Goal: Find specific page/section: Find specific page/section

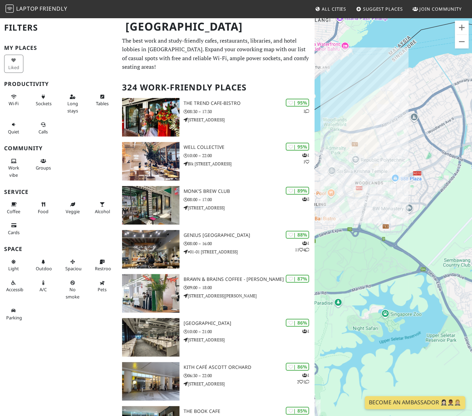
drag, startPoint x: 369, startPoint y: 94, endPoint x: 392, endPoint y: 150, distance: 61.0
click at [392, 150] on div at bounding box center [393, 225] width 157 height 416
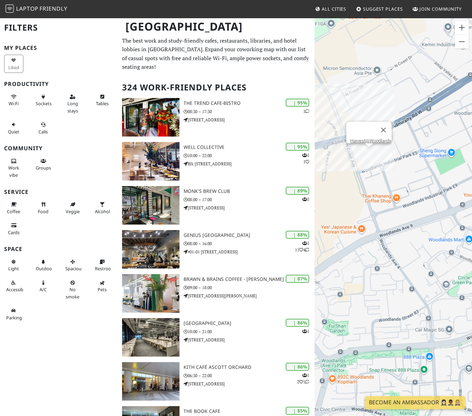
click at [371, 152] on div "Harvest@Woodlands" at bounding box center [393, 225] width 157 height 416
click at [373, 138] on link "Harvest@Woodlands" at bounding box center [370, 140] width 41 height 5
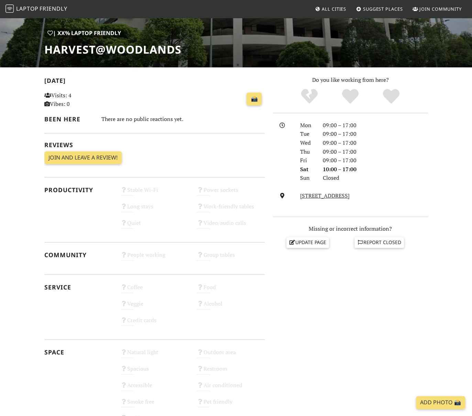
scroll to position [31, 0]
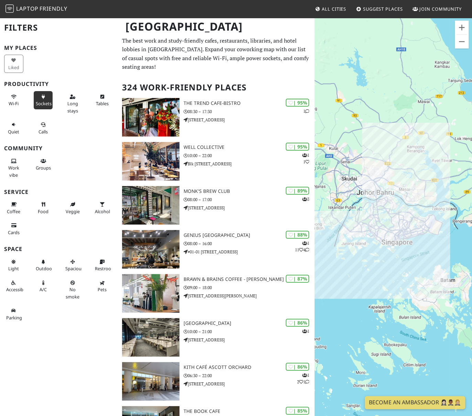
click at [42, 103] on span "Sockets" at bounding box center [44, 103] width 16 height 6
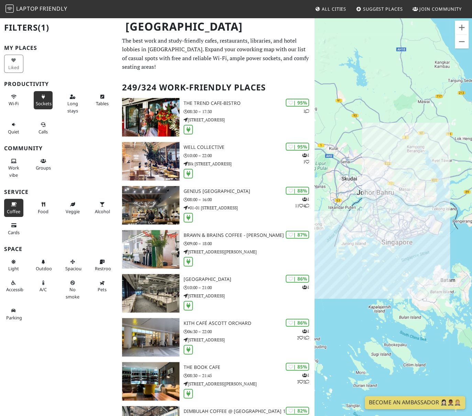
click at [20, 207] on button "Coffee" at bounding box center [13, 208] width 19 height 18
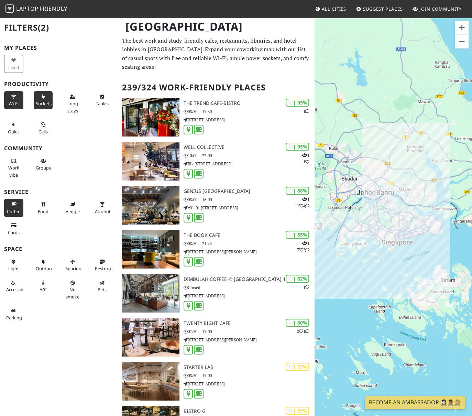
click at [16, 102] on span "Wi-Fi" at bounding box center [14, 103] width 10 height 6
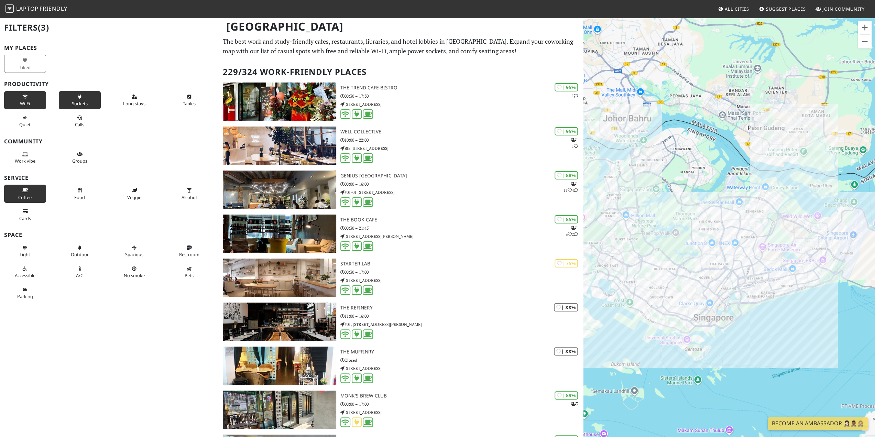
drag, startPoint x: 752, startPoint y: 213, endPoint x: 705, endPoint y: 178, distance: 58.0
click at [472, 178] on div at bounding box center [729, 235] width 292 height 437
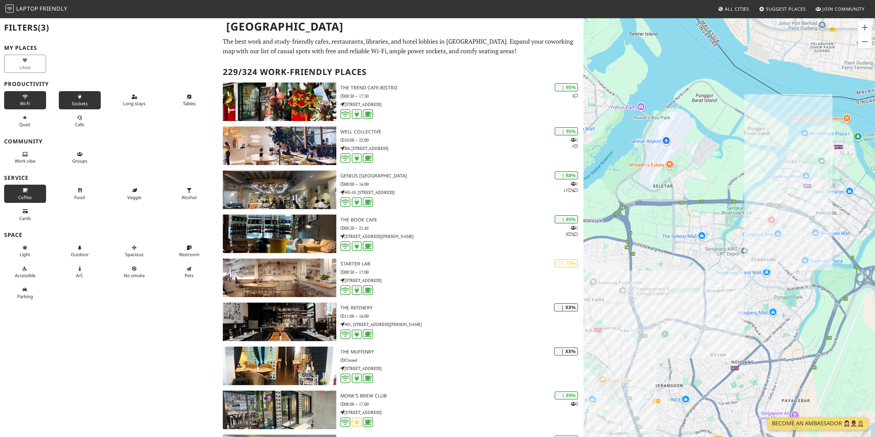
drag, startPoint x: 639, startPoint y: 166, endPoint x: 777, endPoint y: 174, distance: 138.7
click at [472, 174] on div at bounding box center [729, 235] width 292 height 437
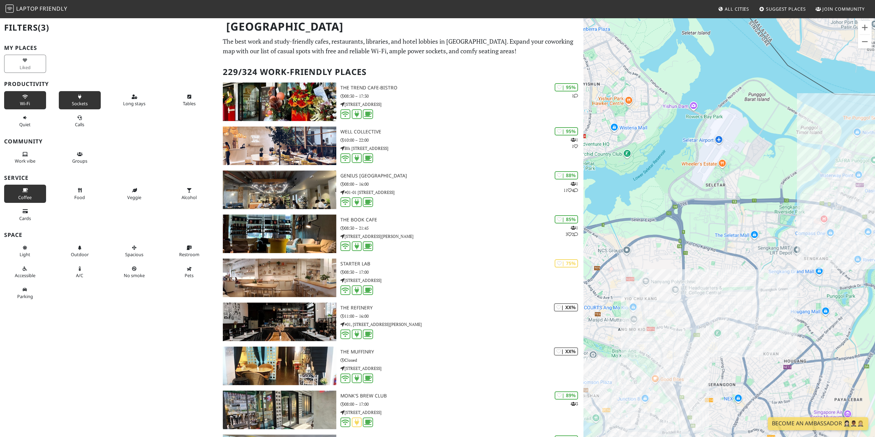
drag, startPoint x: 727, startPoint y: 178, endPoint x: 785, endPoint y: 177, distance: 57.4
click at [472, 177] on div at bounding box center [729, 235] width 292 height 437
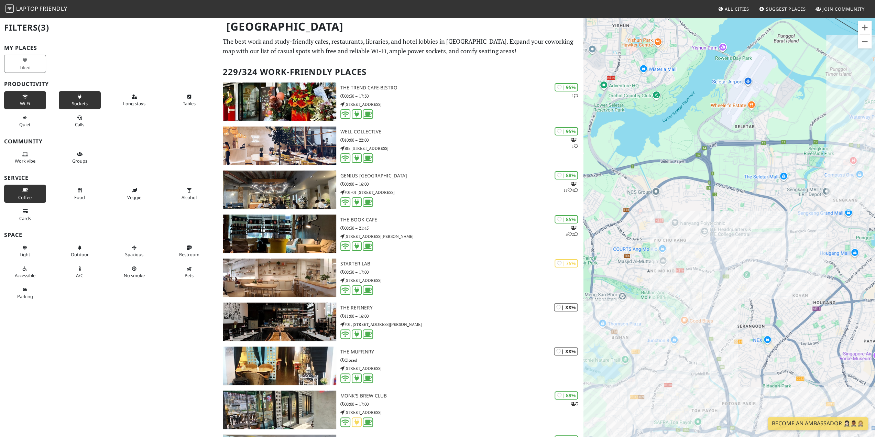
drag, startPoint x: 732, startPoint y: 218, endPoint x: 758, endPoint y: 158, distance: 64.5
click at [472, 158] on div at bounding box center [729, 235] width 292 height 437
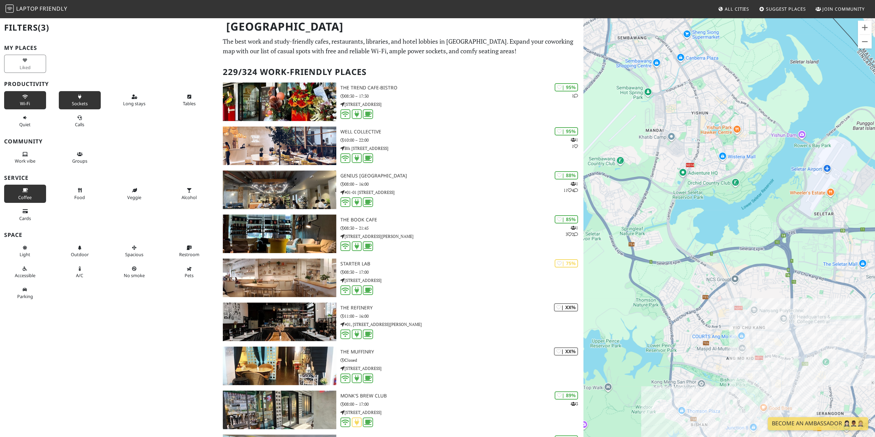
drag, startPoint x: 735, startPoint y: 181, endPoint x: 813, endPoint y: 271, distance: 118.7
click at [472, 271] on div at bounding box center [729, 235] width 292 height 437
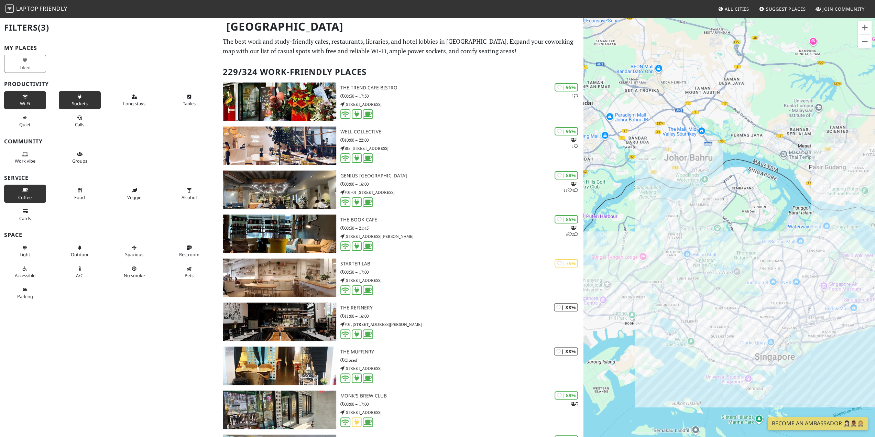
drag, startPoint x: 661, startPoint y: 152, endPoint x: 695, endPoint y: 182, distance: 45.6
click at [472, 182] on div at bounding box center [729, 235] width 292 height 437
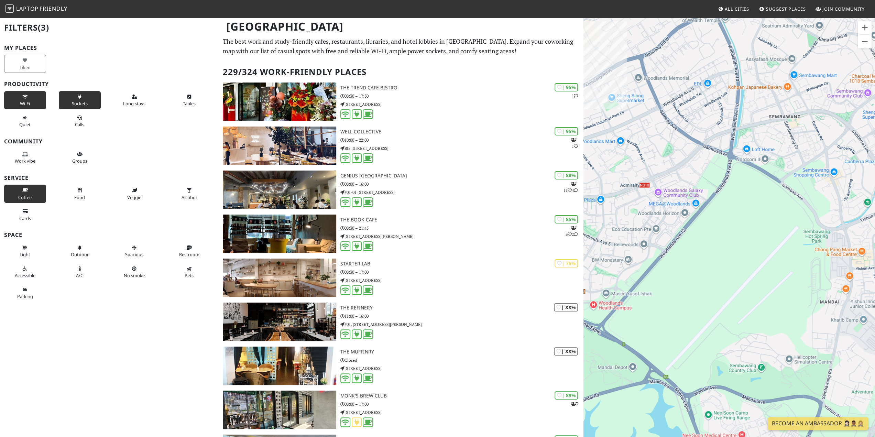
drag, startPoint x: 786, startPoint y: 166, endPoint x: 630, endPoint y: 183, distance: 156.6
click at [472, 183] on div at bounding box center [729, 235] width 292 height 437
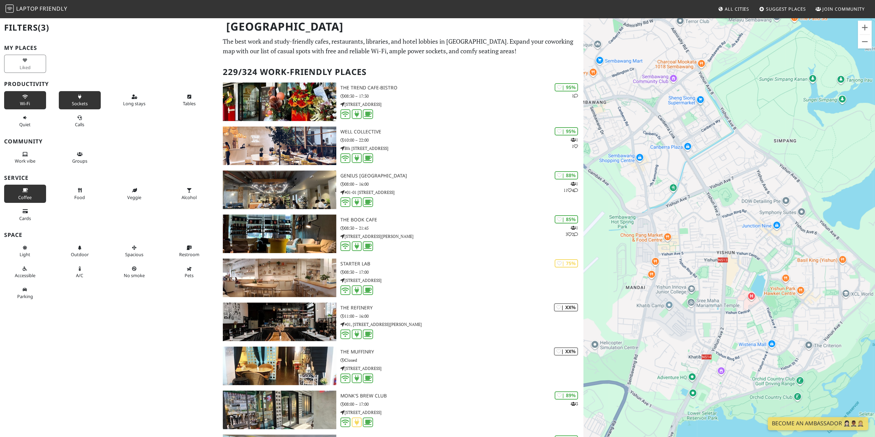
drag, startPoint x: 822, startPoint y: 202, endPoint x: 710, endPoint y: 175, distance: 115.6
click at [472, 175] on div at bounding box center [729, 235] width 292 height 437
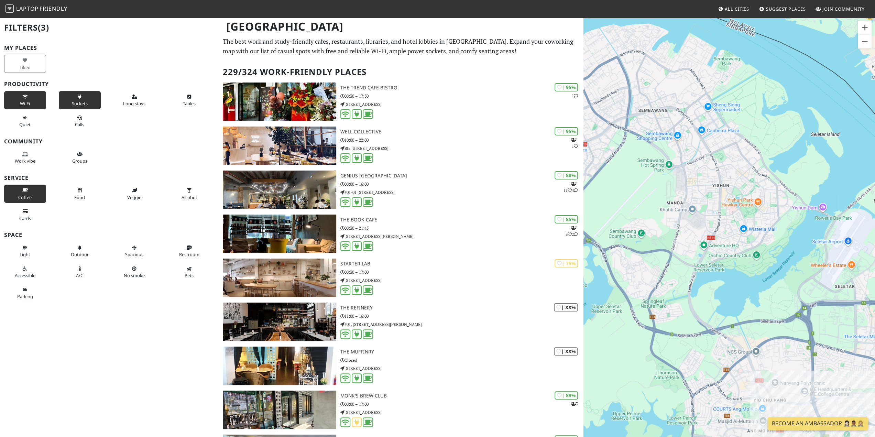
drag, startPoint x: 801, startPoint y: 341, endPoint x: 758, endPoint y: 226, distance: 122.3
click at [472, 226] on div at bounding box center [729, 235] width 292 height 437
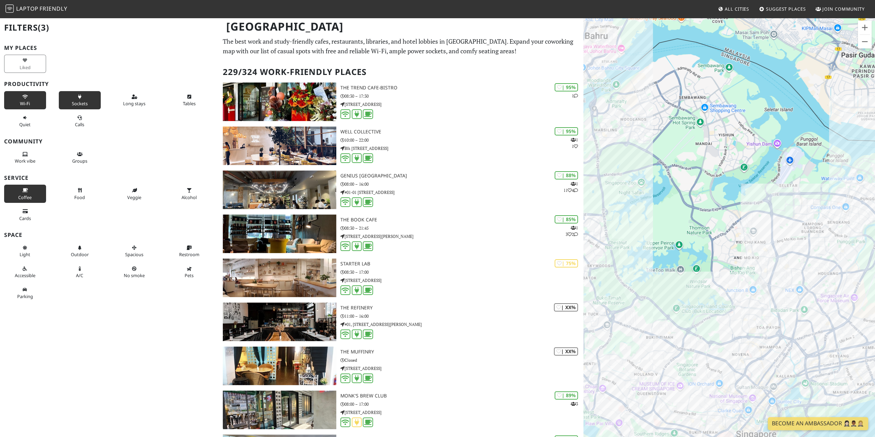
drag, startPoint x: 794, startPoint y: 336, endPoint x: 769, endPoint y: 247, distance: 91.8
click at [472, 247] on div at bounding box center [729, 235] width 292 height 437
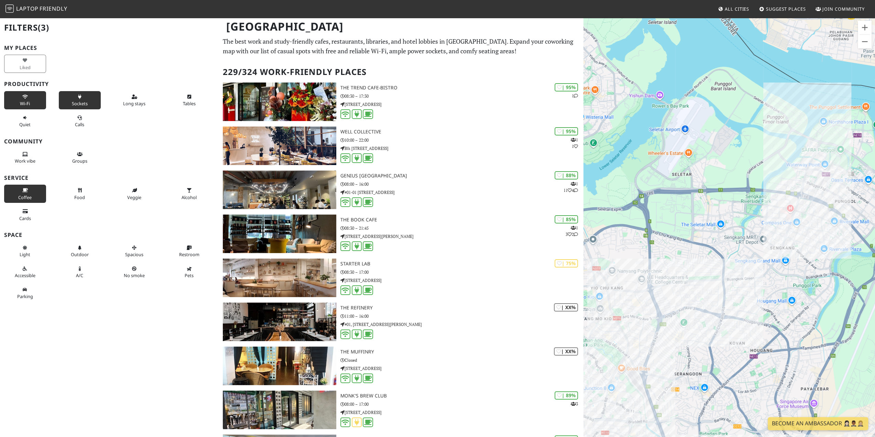
drag, startPoint x: 806, startPoint y: 186, endPoint x: 669, endPoint y: 230, distance: 143.4
click at [472, 230] on div at bounding box center [729, 235] width 292 height 437
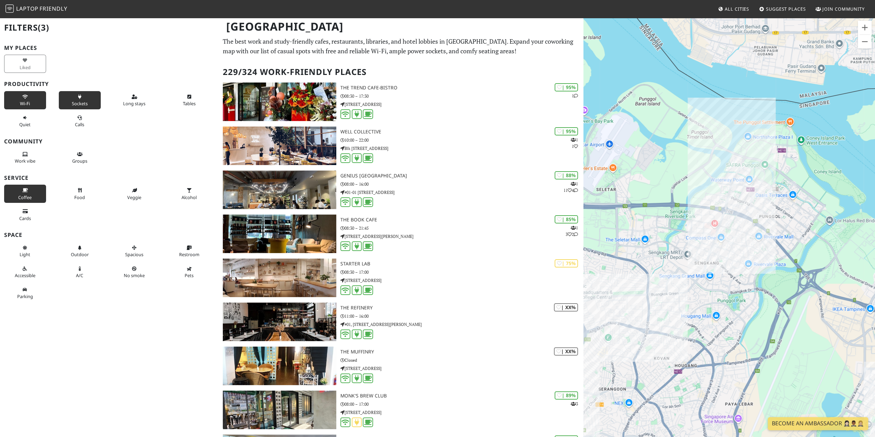
drag, startPoint x: 745, startPoint y: 223, endPoint x: 668, endPoint y: 239, distance: 78.2
click at [472, 239] on div at bounding box center [729, 235] width 292 height 437
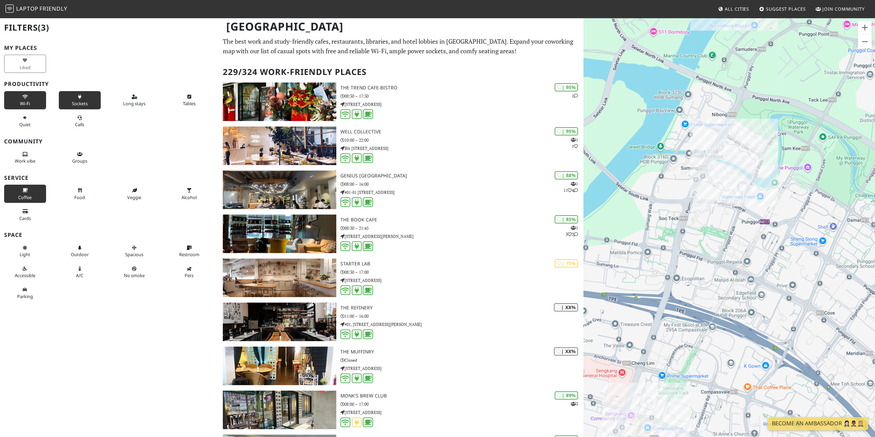
drag, startPoint x: 763, startPoint y: 119, endPoint x: 694, endPoint y: 250, distance: 147.9
click at [472, 250] on div at bounding box center [729, 235] width 292 height 437
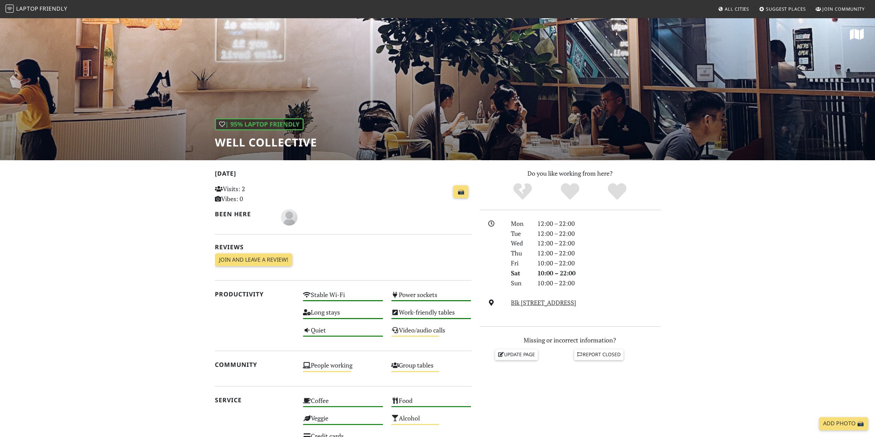
click at [275, 142] on h1 "Well Collective" at bounding box center [266, 142] width 102 height 13
